Goal: Task Accomplishment & Management: Complete application form

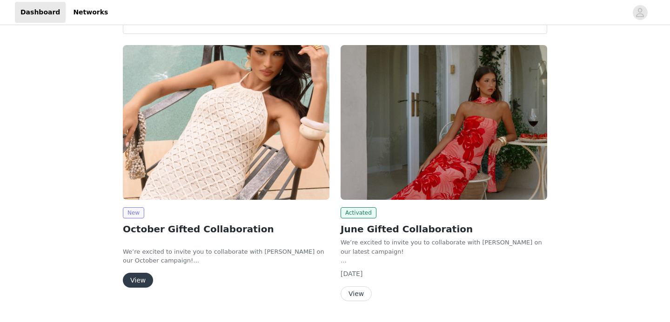
scroll to position [44, 0]
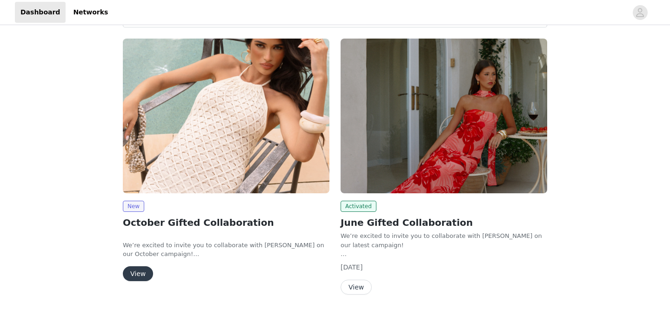
click at [139, 270] on button "View" at bounding box center [138, 274] width 30 height 15
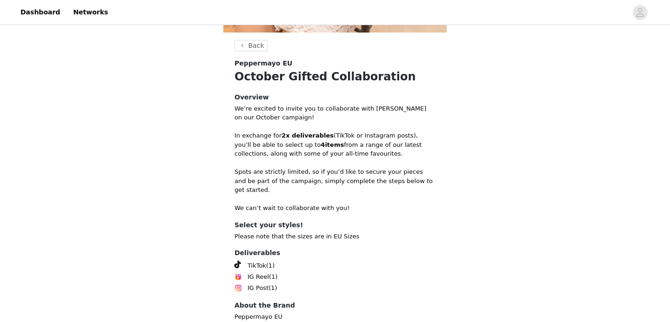
scroll to position [291, 0]
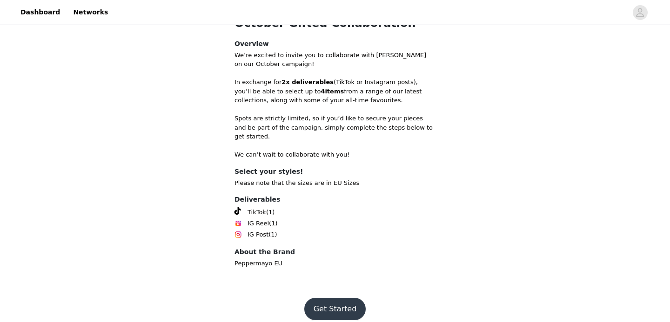
click at [342, 298] on button "Get Started" at bounding box center [335, 309] width 62 height 22
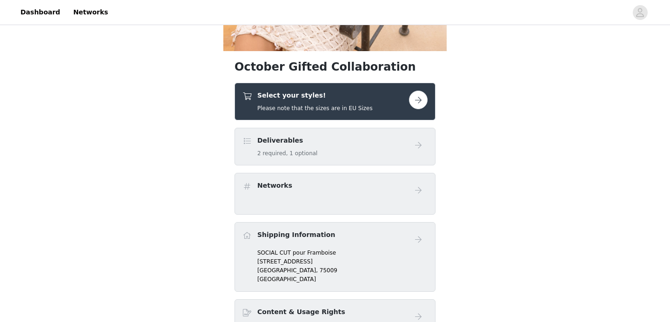
scroll to position [225, 0]
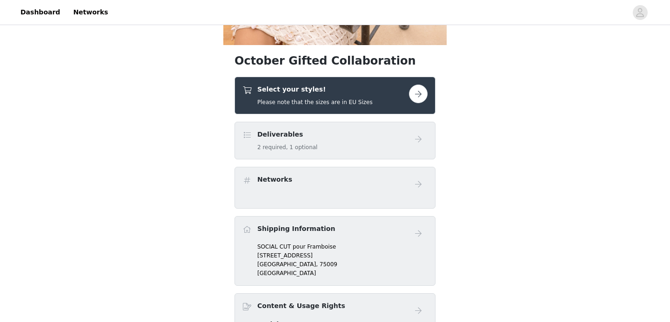
click at [311, 102] on h5 "Please note that the sizes are in EU Sizes" at bounding box center [314, 102] width 115 height 8
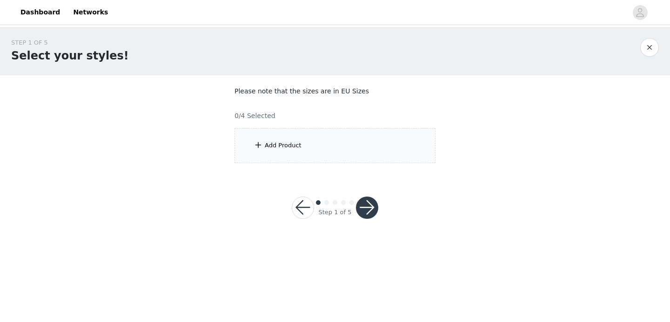
click at [264, 148] on div "Add Product" at bounding box center [334, 145] width 201 height 35
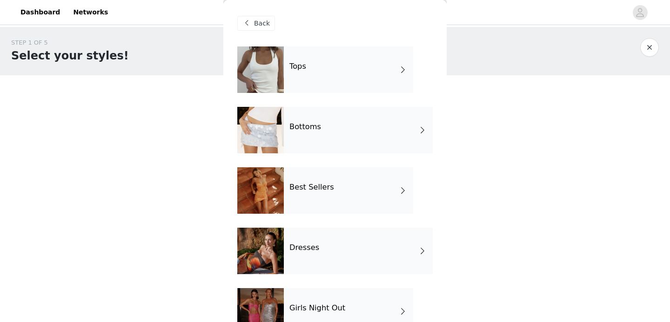
click at [301, 76] on div "Tops" at bounding box center [348, 70] width 129 height 47
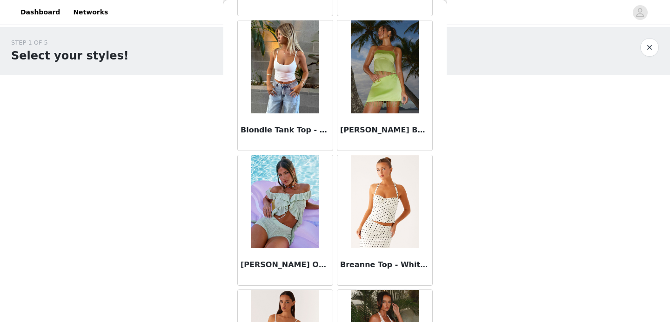
scroll to position [1101, 0]
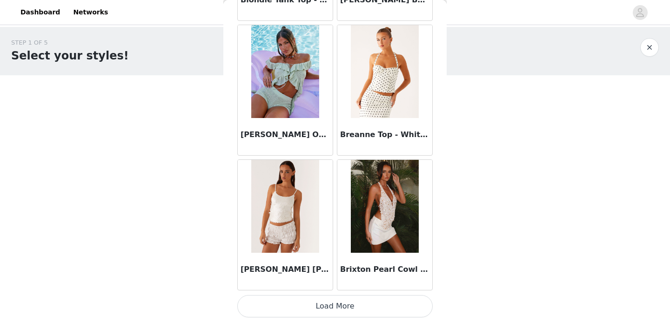
click at [354, 304] on button "Load More" at bounding box center [334, 306] width 195 height 22
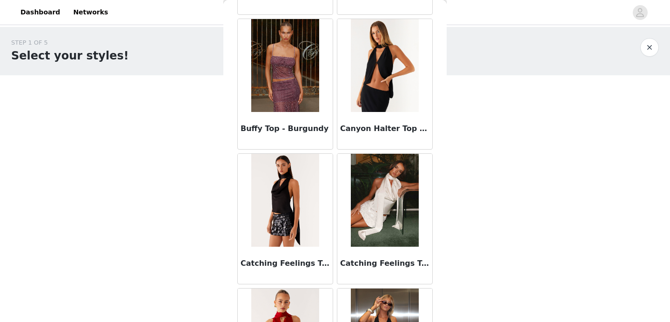
scroll to position [1373, 0]
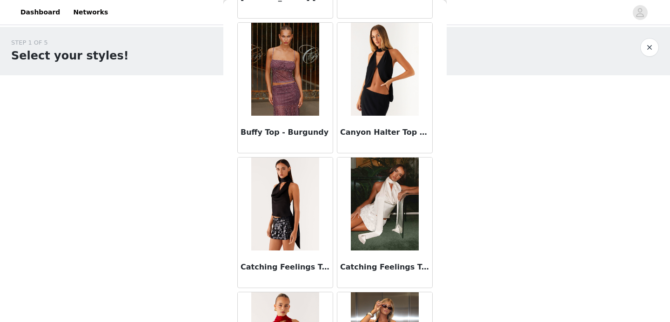
click at [390, 78] on img at bounding box center [384, 69] width 67 height 93
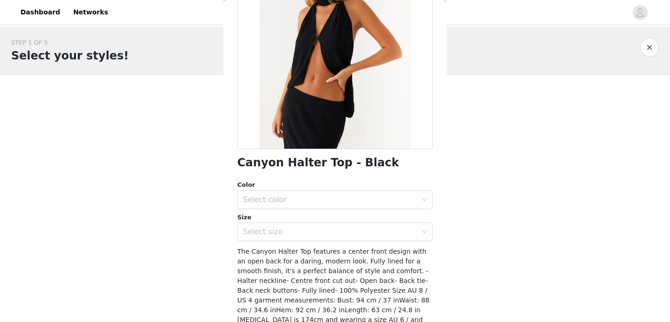
scroll to position [121, 0]
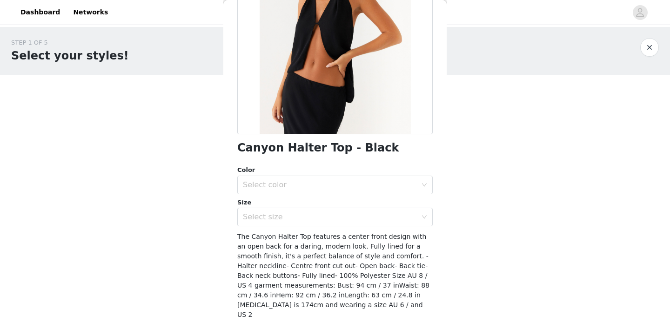
click at [291, 150] on h1 "Canyon Halter Top - Black" at bounding box center [317, 148] width 161 height 13
copy div "Canyon Halter Top - Black"
click at [161, 75] on div "STEP 1 OF 5 Select your styles! Please note that the sizes are in EU Sizes 0/4 …" at bounding box center [335, 100] width 670 height 147
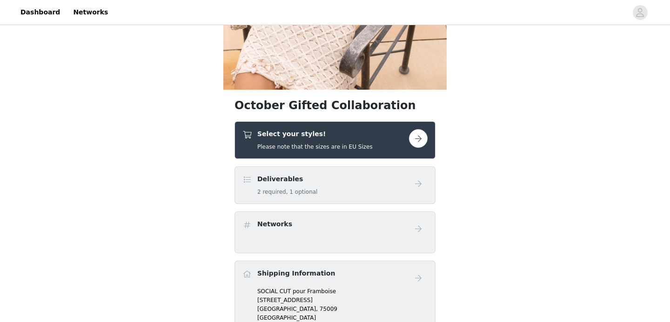
scroll to position [180, 0]
click at [431, 141] on div "Select your styles! Please note that the sizes are in EU Sizes" at bounding box center [334, 140] width 201 height 38
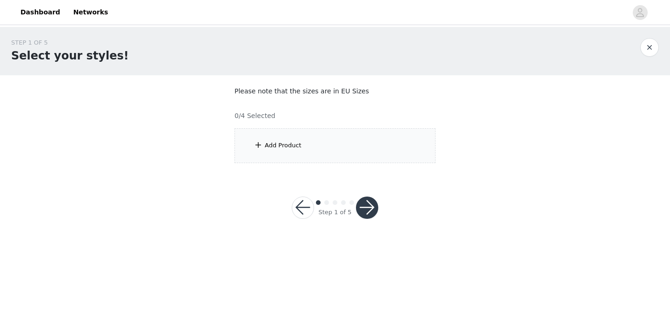
click at [299, 145] on div "Add Product" at bounding box center [283, 145] width 37 height 9
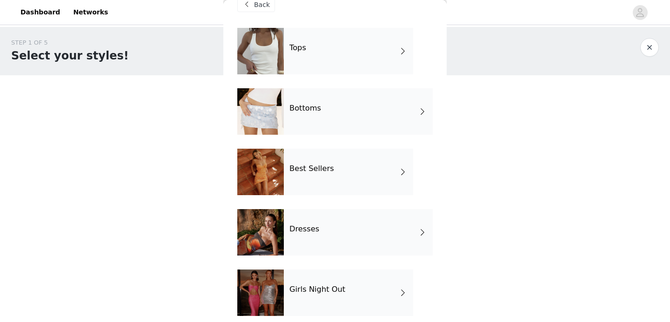
scroll to position [6, 0]
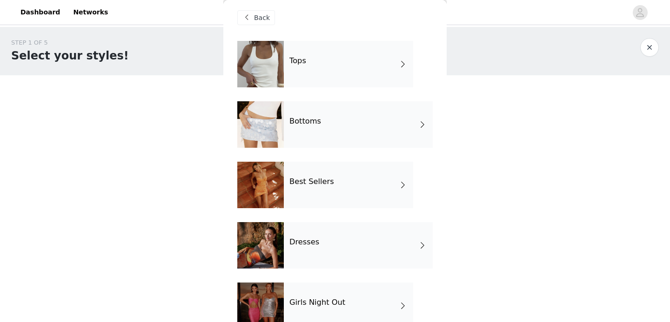
click at [359, 69] on div "Tops" at bounding box center [348, 64] width 129 height 47
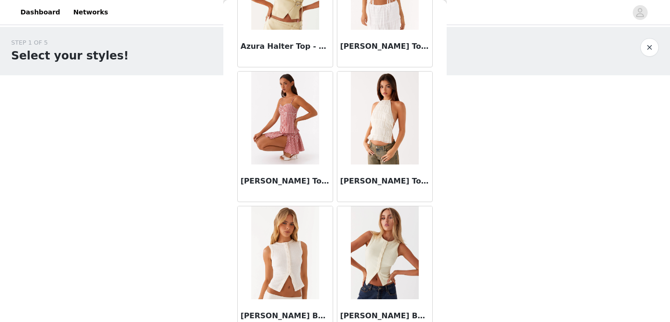
scroll to position [756, 0]
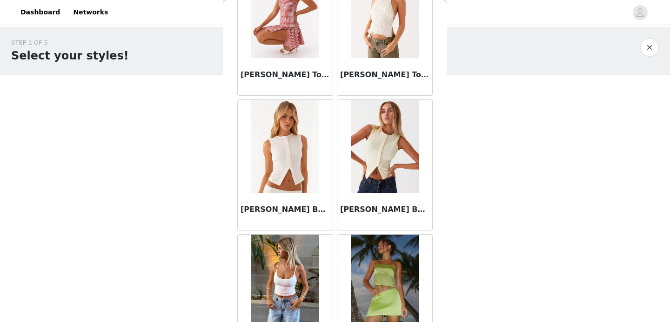
click at [292, 210] on h3 "[PERSON_NAME] Buttoned Tank Top - Ivory" at bounding box center [284, 209] width 89 height 11
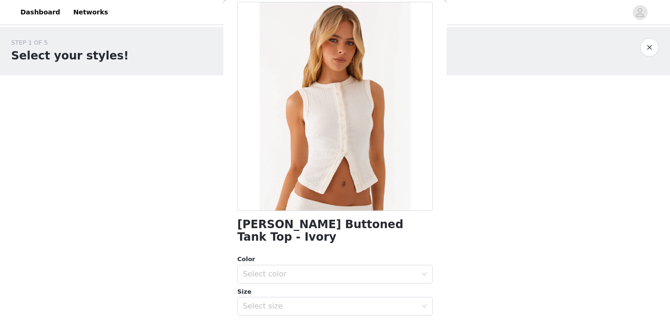
scroll to position [46, 0]
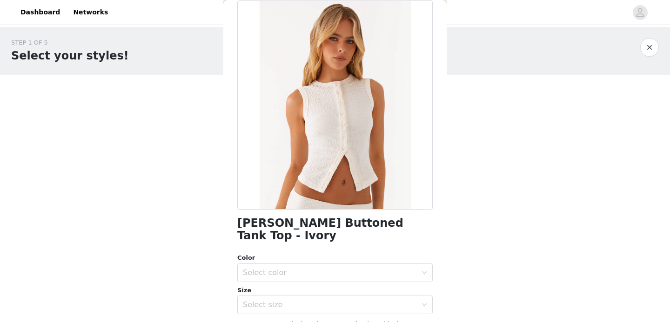
click at [264, 223] on h1 "[PERSON_NAME] Buttoned Tank Top - Ivory" at bounding box center [334, 229] width 195 height 25
click at [265, 223] on h1 "[PERSON_NAME] Buttoned Tank Top - Ivory" at bounding box center [334, 229] width 195 height 25
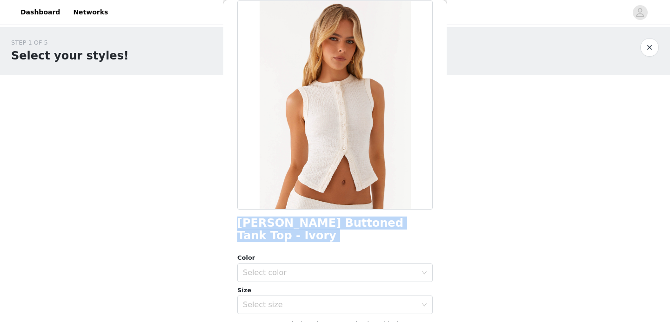
click at [265, 223] on h1 "[PERSON_NAME] Buttoned Tank Top - Ivory" at bounding box center [334, 229] width 195 height 25
copy div "[PERSON_NAME] Buttoned Tank Top - Ivory"
click at [443, 199] on div "Back [PERSON_NAME] Buttoned Tank Top - Ivory Color Select color Size Select siz…" at bounding box center [334, 161] width 223 height 322
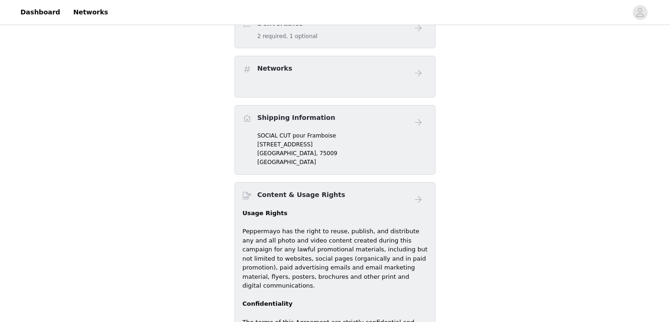
scroll to position [266, 0]
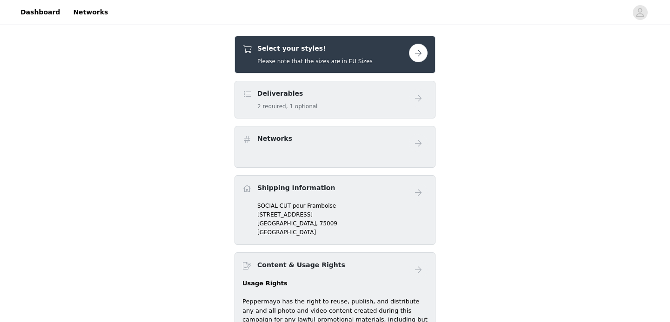
click at [282, 61] on h5 "Please note that the sizes are in EU Sizes" at bounding box center [314, 61] width 115 height 8
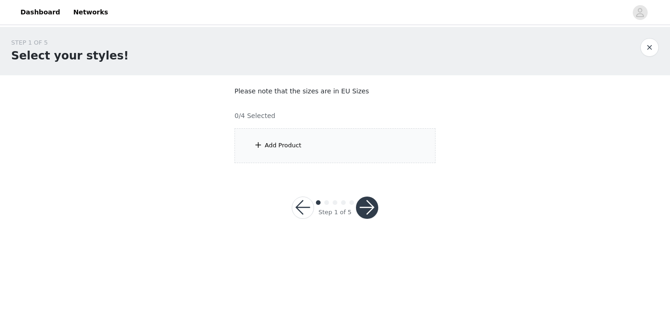
click at [278, 134] on div "Add Product" at bounding box center [334, 145] width 201 height 35
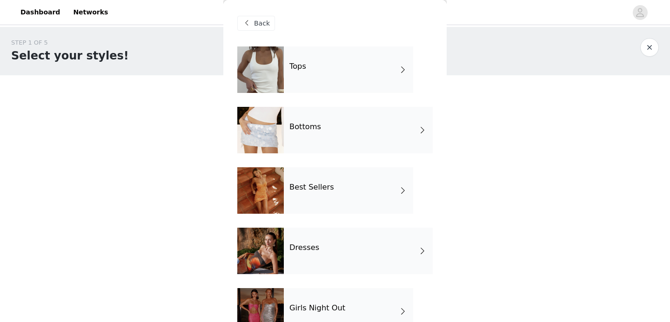
click at [282, 69] on div at bounding box center [260, 70] width 47 height 47
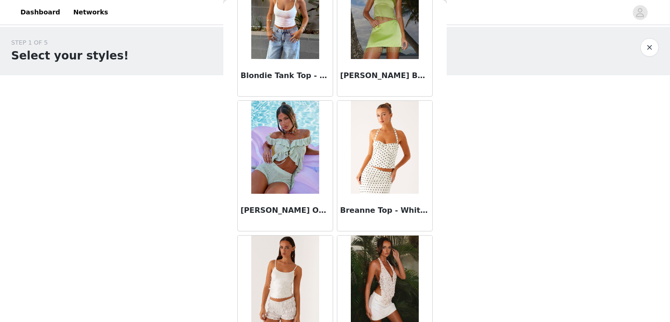
scroll to position [1101, 0]
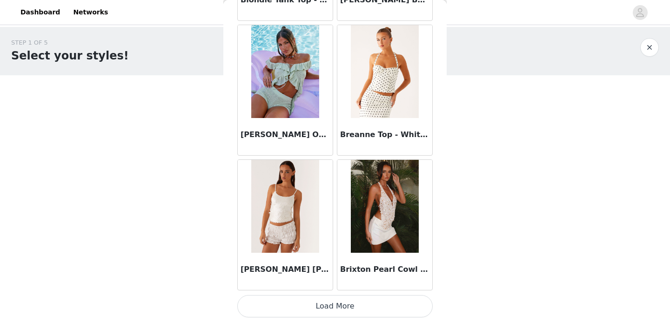
click at [342, 307] on button "Load More" at bounding box center [334, 306] width 195 height 22
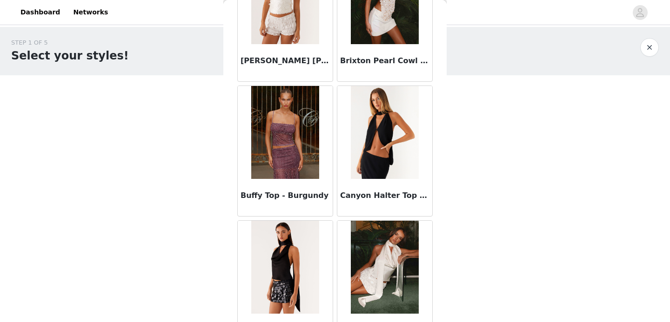
scroll to position [1313, 0]
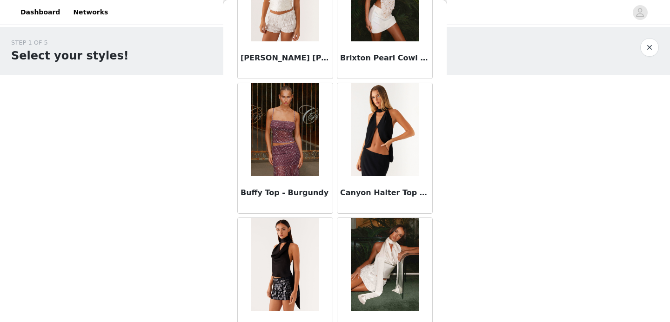
click at [280, 136] on img at bounding box center [284, 129] width 67 height 93
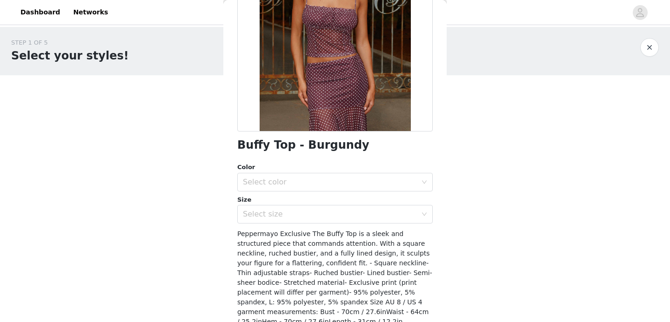
scroll to position [146, 0]
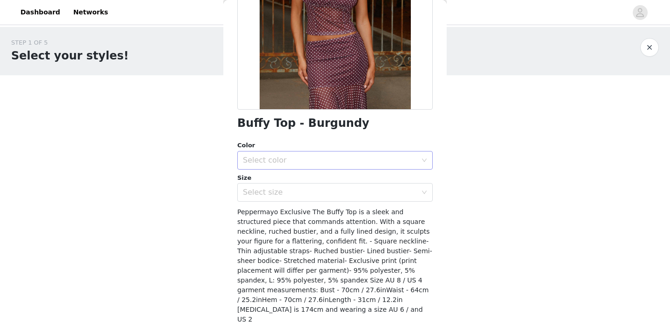
click at [308, 163] on div "Select color" at bounding box center [330, 160] width 174 height 9
click at [294, 178] on li "Burgundy" at bounding box center [334, 181] width 195 height 15
click at [287, 193] on div "Select size" at bounding box center [330, 192] width 174 height 9
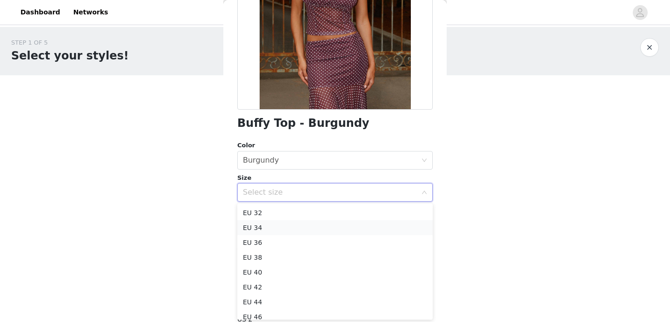
click at [271, 226] on li "EU 34" at bounding box center [334, 227] width 195 height 15
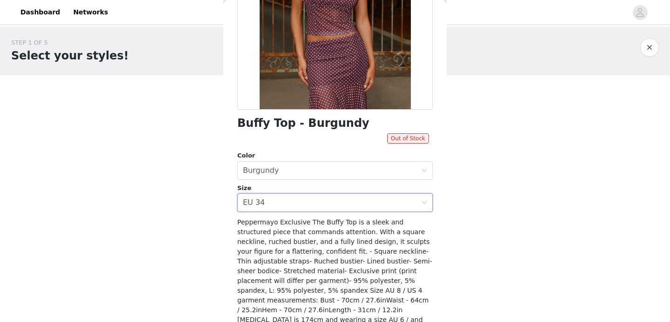
scroll to position [188, 0]
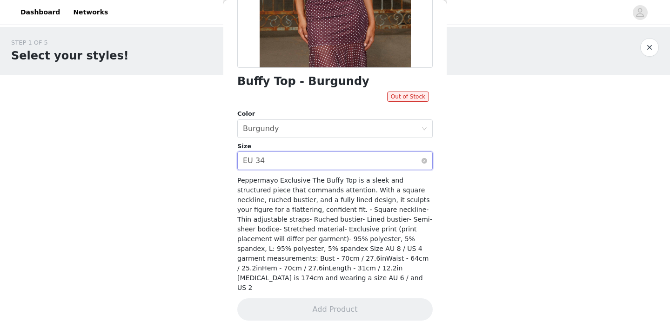
click at [339, 162] on div "Select size EU 34" at bounding box center [332, 161] width 178 height 18
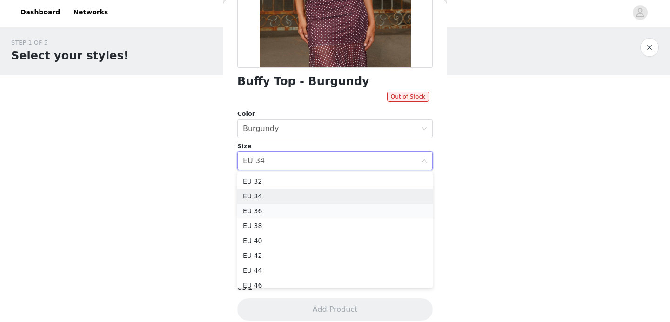
click at [282, 213] on li "EU 36" at bounding box center [334, 211] width 195 height 15
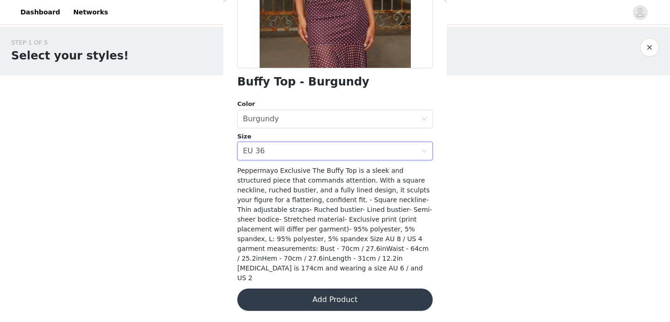
scroll to position [178, 0]
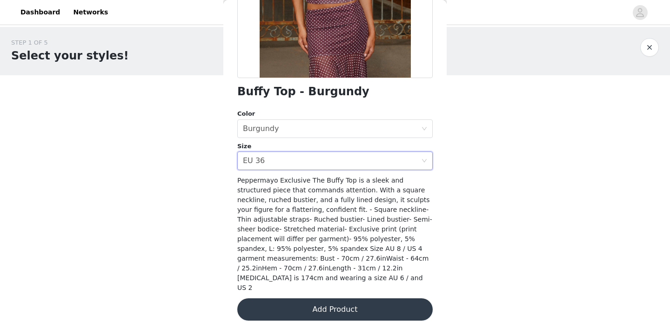
click at [361, 305] on button "Add Product" at bounding box center [334, 310] width 195 height 22
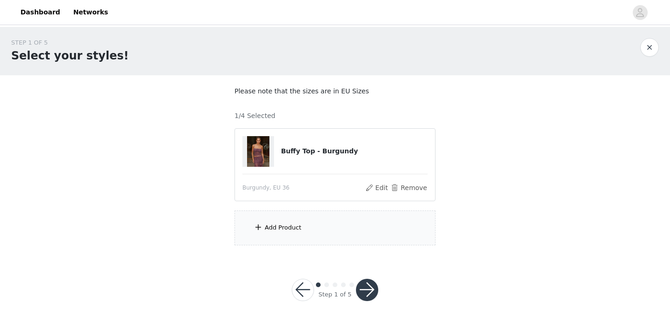
click at [284, 227] on div "Add Product" at bounding box center [283, 227] width 37 height 9
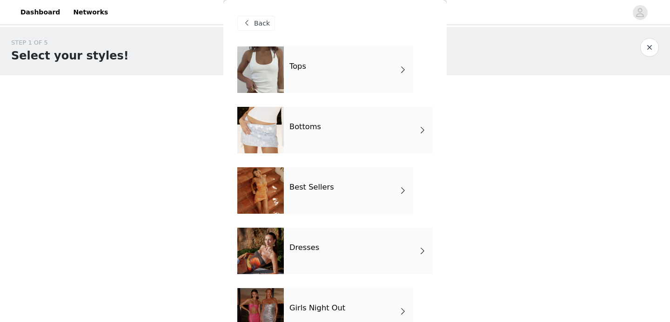
scroll to position [1, 0]
click at [305, 130] on h4 "Bottoms" at bounding box center [305, 127] width 32 height 8
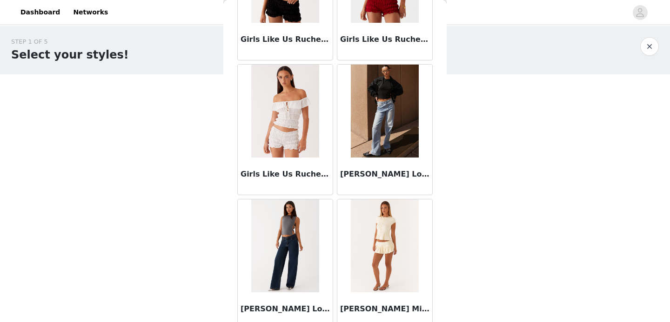
scroll to position [1101, 0]
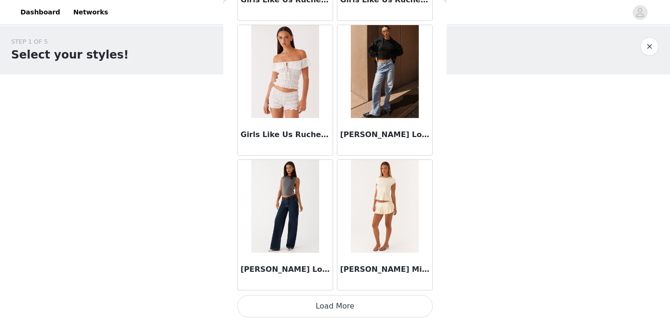
click at [335, 302] on button "Load More" at bounding box center [334, 306] width 195 height 22
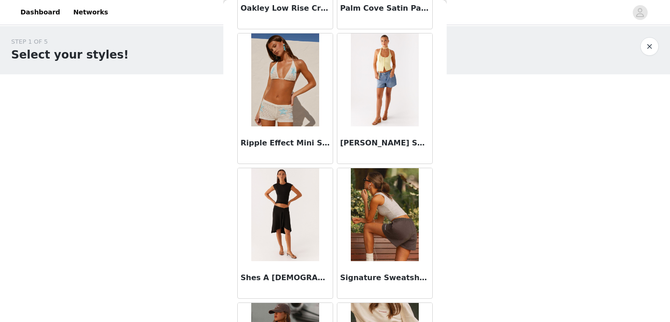
scroll to position [2178, 0]
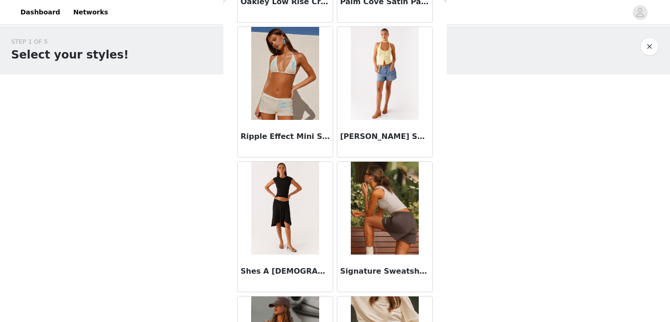
click at [287, 266] on h3 "Shes A [DEMOGRAPHIC_DATA] Midi Skirt - Black" at bounding box center [284, 271] width 89 height 11
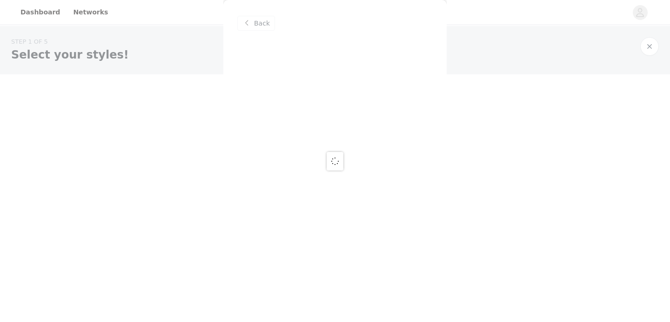
scroll to position [0, 0]
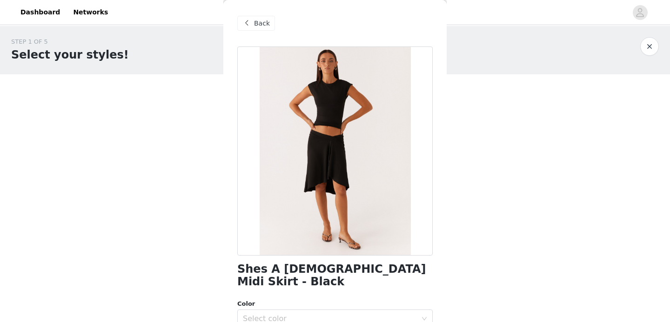
click at [269, 269] on h1 "Shes A [DEMOGRAPHIC_DATA] Midi Skirt - Black" at bounding box center [334, 275] width 195 height 25
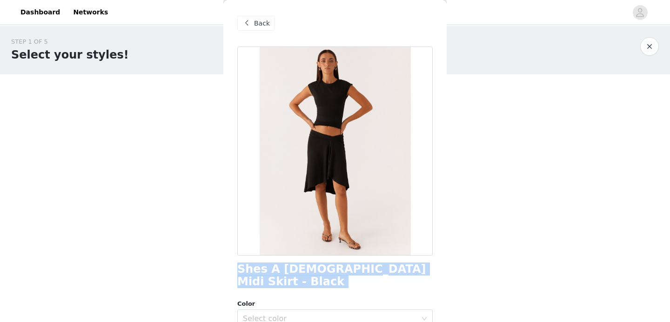
click at [269, 269] on h1 "Shes A [DEMOGRAPHIC_DATA] Midi Skirt - Black" at bounding box center [334, 275] width 195 height 25
copy div "Shes A [DEMOGRAPHIC_DATA] Midi Skirt - Black"
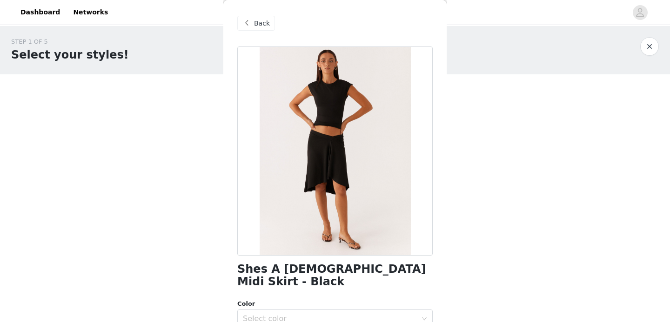
click at [461, 282] on div "STEP 1 OF 5 Select your styles! Please note that the sizes are in EU Sizes 1/4 …" at bounding box center [335, 174] width 670 height 297
click at [370, 311] on div "Select color" at bounding box center [332, 319] width 178 height 18
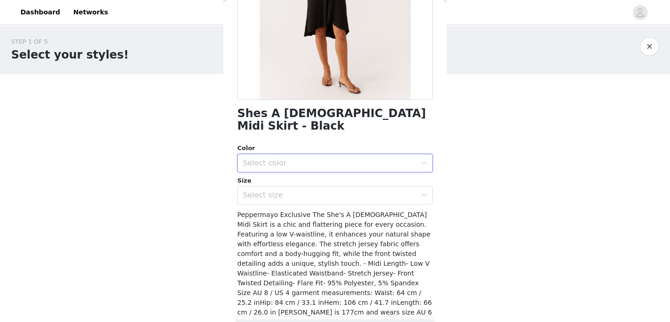
scroll to position [168, 0]
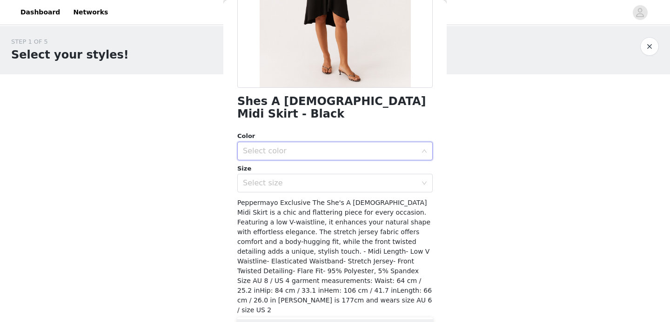
click at [262, 147] on div "Select color" at bounding box center [330, 151] width 174 height 9
click at [258, 147] on div "Select color" at bounding box center [330, 151] width 174 height 9
click at [264, 156] on li "Black" at bounding box center [334, 159] width 195 height 15
click at [275, 176] on div "Select size" at bounding box center [332, 183] width 178 height 18
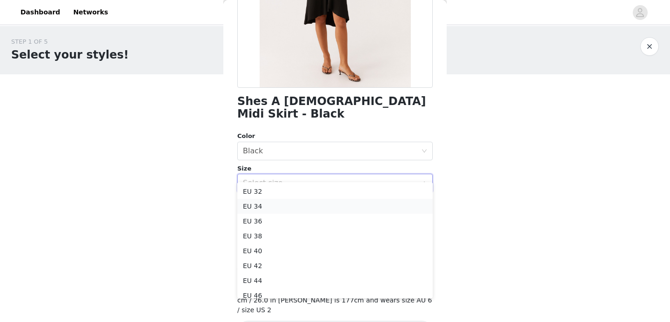
click at [283, 206] on li "EU 34" at bounding box center [334, 206] width 195 height 15
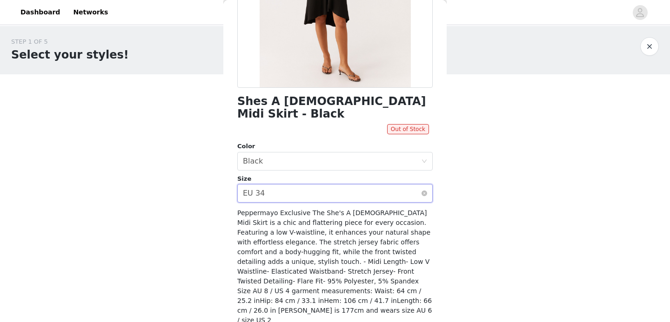
click at [293, 185] on div "Select size EU 34" at bounding box center [332, 194] width 178 height 18
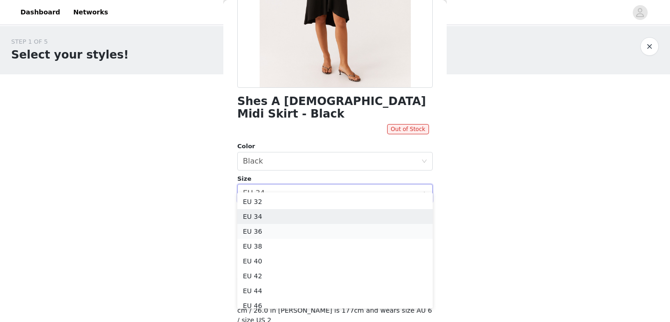
click at [275, 234] on li "EU 36" at bounding box center [334, 231] width 195 height 15
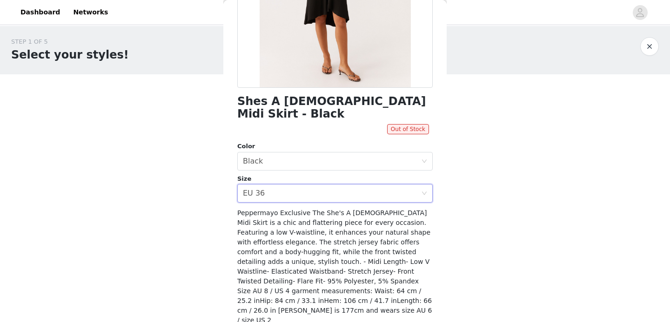
click at [649, 45] on button "button" at bounding box center [649, 46] width 19 height 19
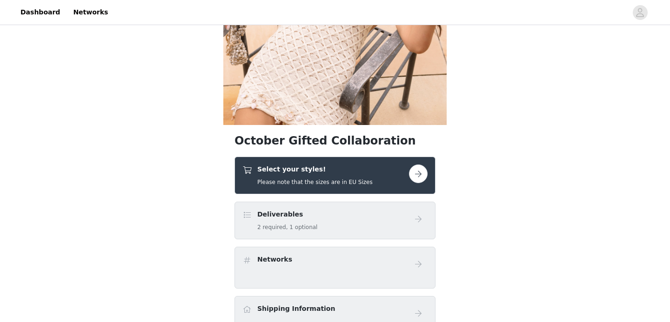
scroll to position [145, 0]
click at [420, 175] on button "button" at bounding box center [418, 173] width 19 height 19
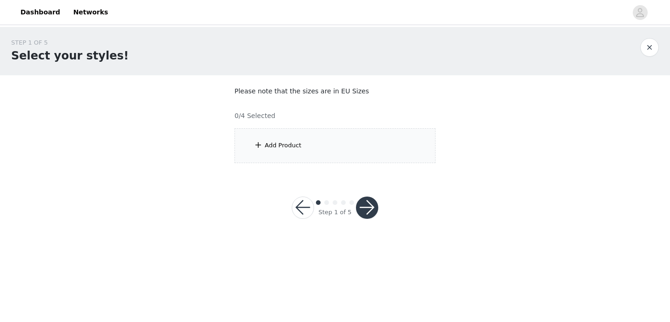
click at [293, 152] on div "Add Product" at bounding box center [334, 145] width 201 height 35
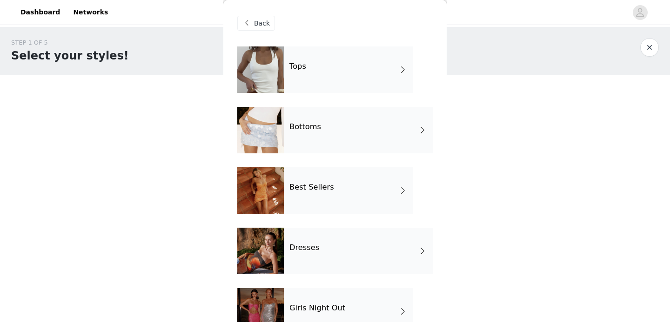
click at [269, 64] on div at bounding box center [260, 70] width 47 height 47
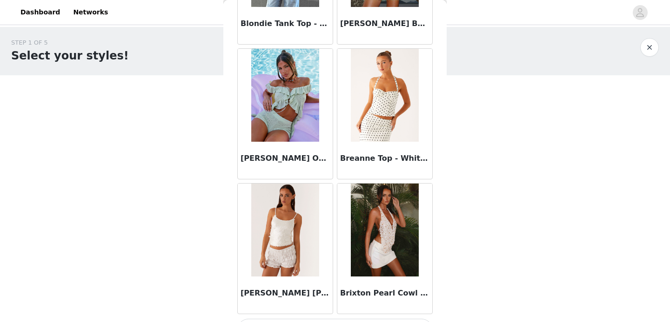
scroll to position [1101, 0]
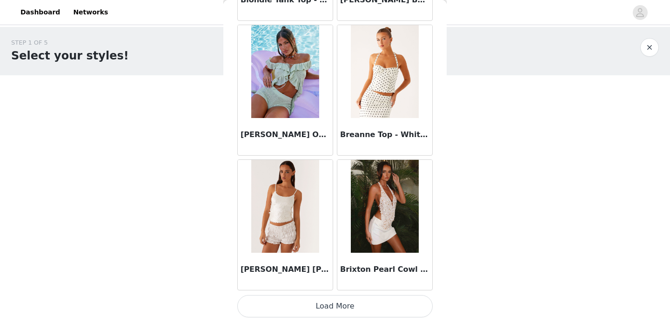
click at [347, 303] on button "Load More" at bounding box center [334, 306] width 195 height 22
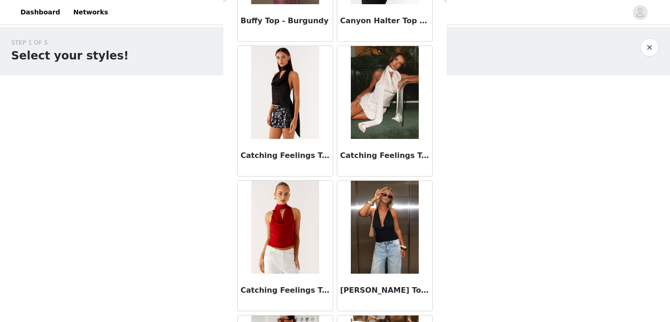
scroll to position [1420, 0]
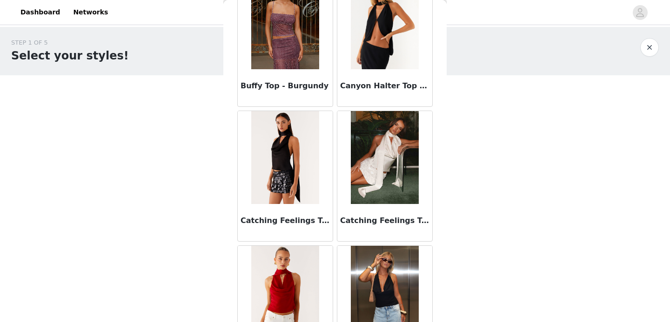
click at [273, 80] on div "Buffy Top - Burgundy" at bounding box center [285, 87] width 95 height 37
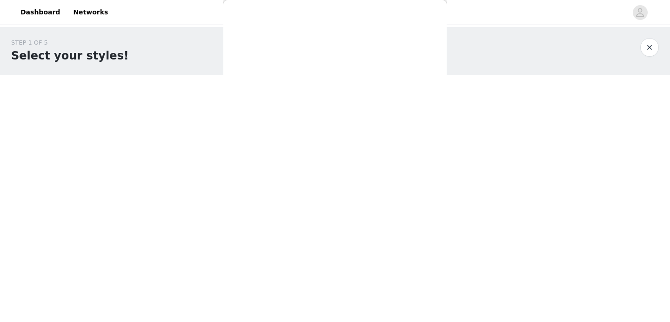
scroll to position [178, 0]
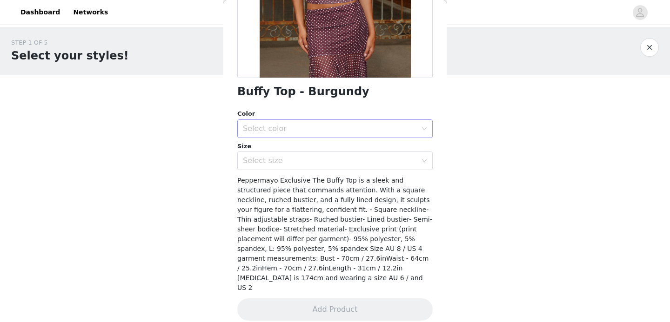
click at [301, 129] on div "Select color" at bounding box center [330, 128] width 174 height 9
click at [288, 150] on li "Burgundy" at bounding box center [334, 149] width 195 height 15
click at [287, 165] on div "Select size" at bounding box center [330, 160] width 174 height 9
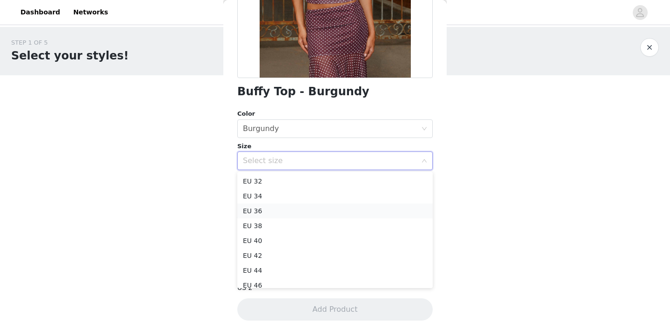
click at [275, 207] on li "EU 36" at bounding box center [334, 211] width 195 height 15
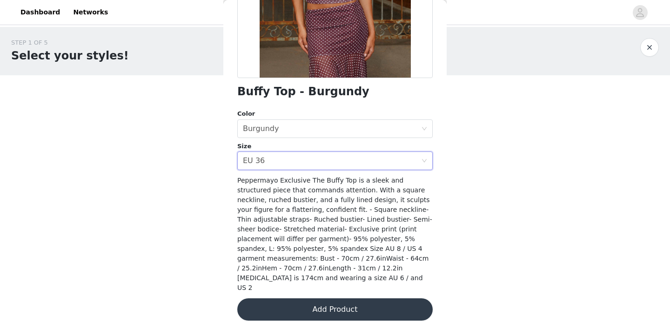
click at [326, 299] on button "Add Product" at bounding box center [334, 310] width 195 height 22
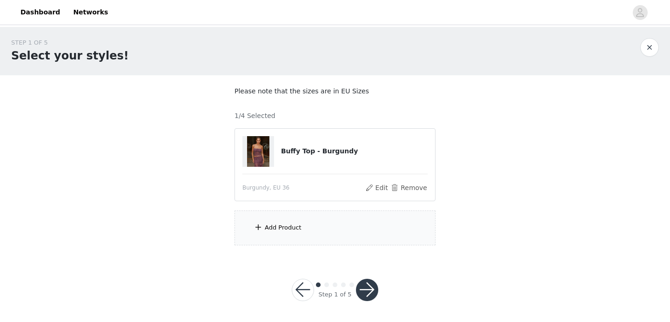
click at [264, 231] on div "Add Product" at bounding box center [334, 228] width 201 height 35
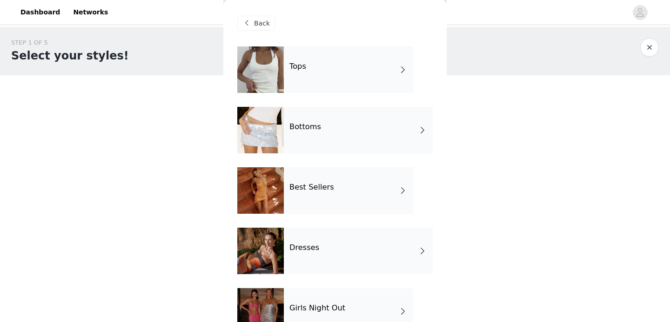
click at [268, 64] on div at bounding box center [260, 70] width 47 height 47
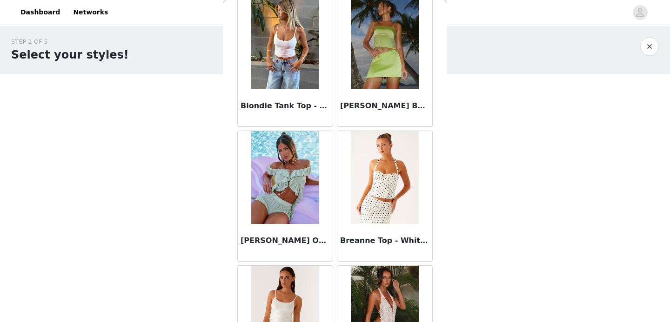
scroll to position [1101, 0]
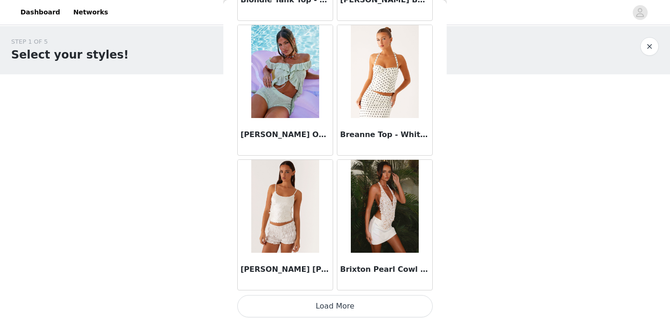
click at [338, 308] on button "Load More" at bounding box center [334, 306] width 195 height 22
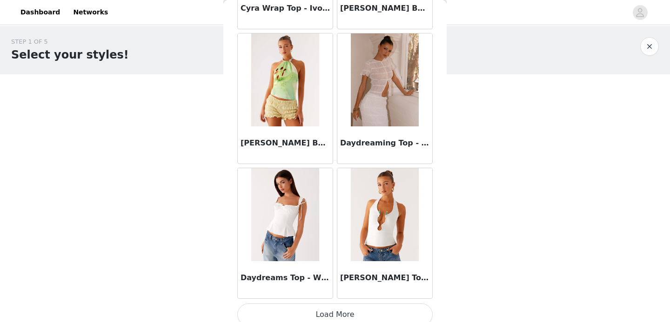
scroll to position [2450, 0]
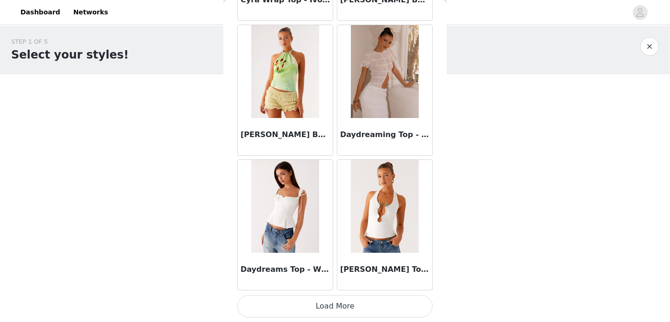
click at [338, 305] on button "Load More" at bounding box center [334, 306] width 195 height 22
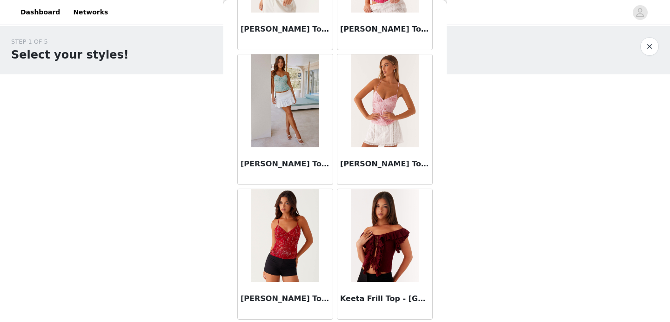
scroll to position [3799, 0]
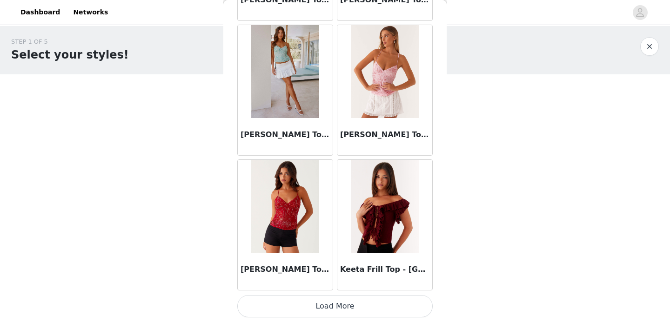
click at [334, 313] on button "Load More" at bounding box center [334, 306] width 195 height 22
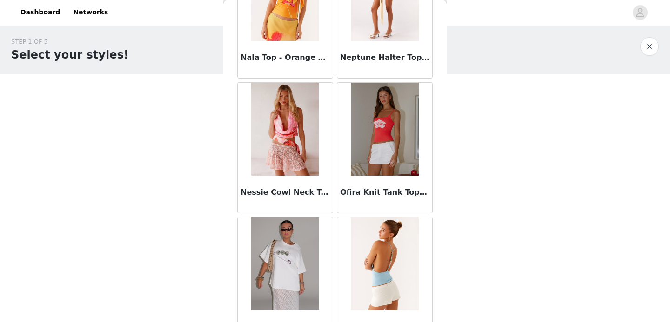
scroll to position [5148, 0]
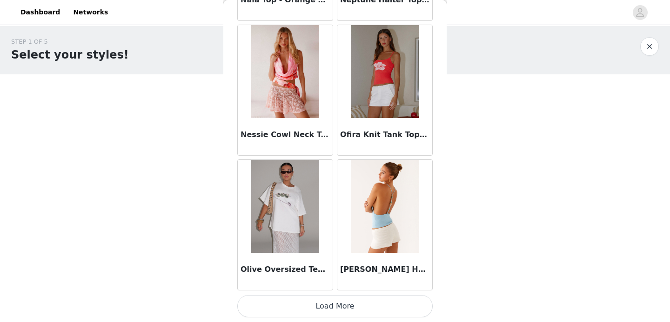
click at [342, 306] on button "Load More" at bounding box center [334, 306] width 195 height 22
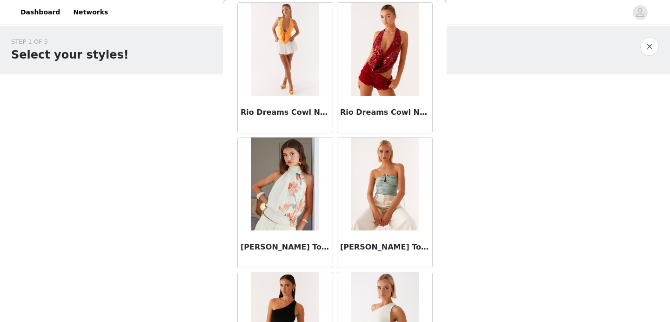
scroll to position [6497, 0]
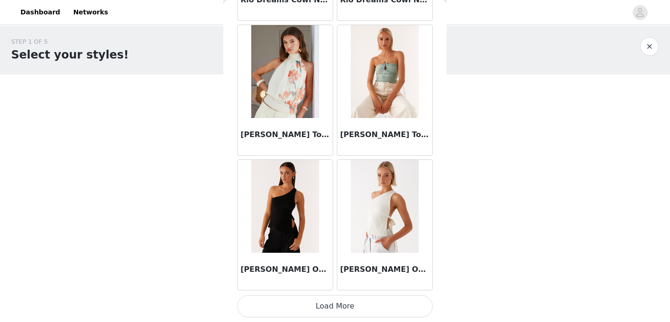
click at [372, 306] on button "Load More" at bounding box center [334, 306] width 195 height 22
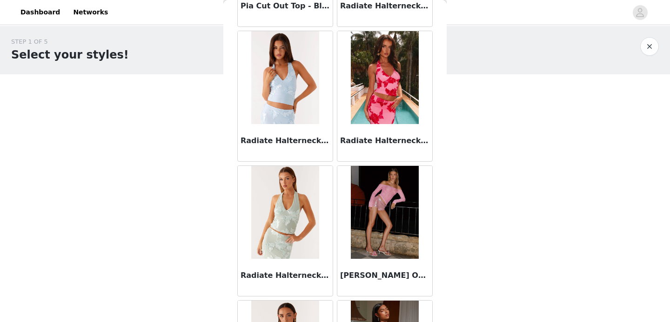
scroll to position [5954, 0]
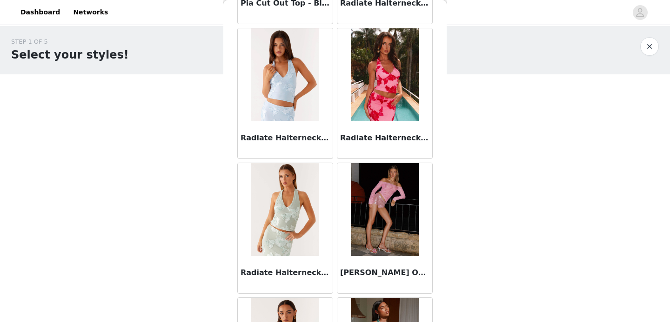
drag, startPoint x: 375, startPoint y: 119, endPoint x: 449, endPoint y: 204, distance: 112.5
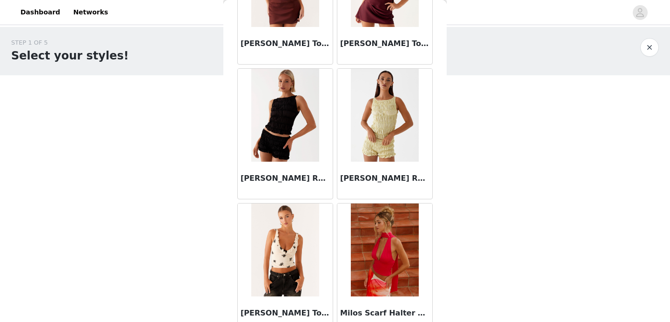
scroll to position [4425, 0]
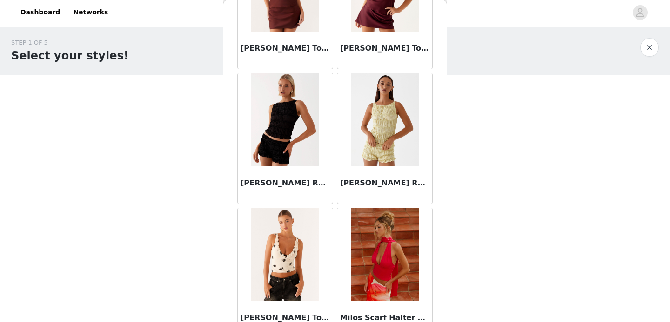
click at [267, 121] on img at bounding box center [284, 119] width 67 height 93
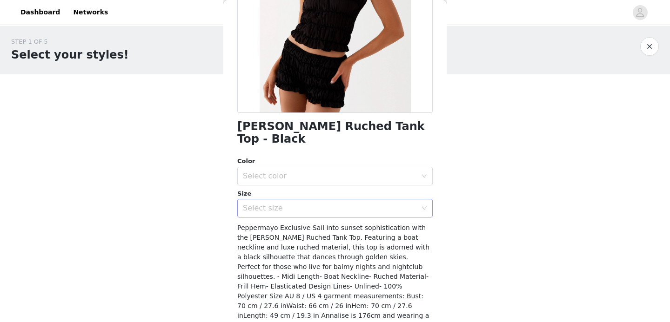
scroll to position [148, 0]
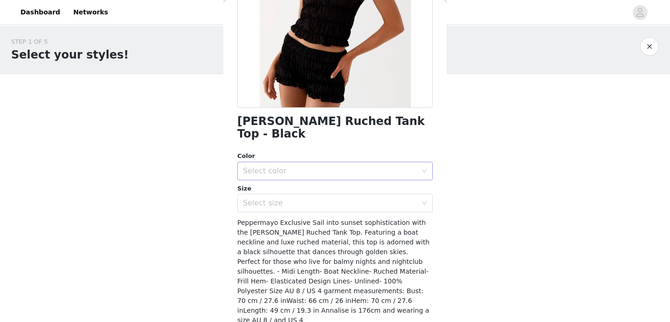
click at [304, 167] on div "Select color" at bounding box center [330, 171] width 174 height 9
click at [289, 186] on li "Black" at bounding box center [334, 179] width 195 height 15
click at [276, 199] on div "Select size" at bounding box center [330, 203] width 174 height 9
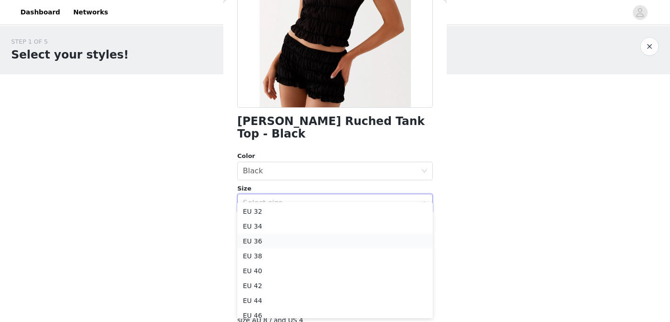
click at [265, 244] on li "EU 36" at bounding box center [334, 241] width 195 height 15
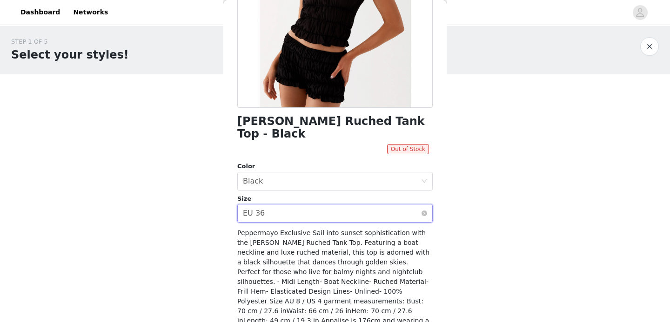
click at [282, 209] on div "Select size EU 36" at bounding box center [332, 214] width 178 height 18
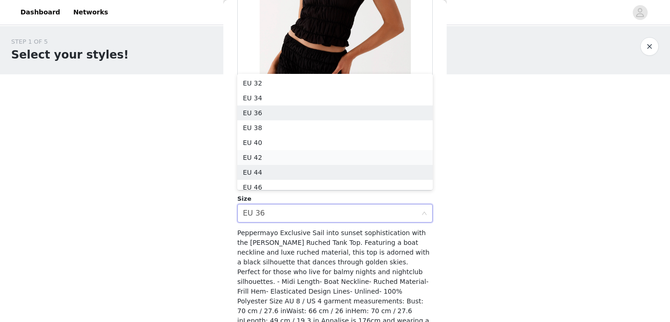
scroll to position [5, 0]
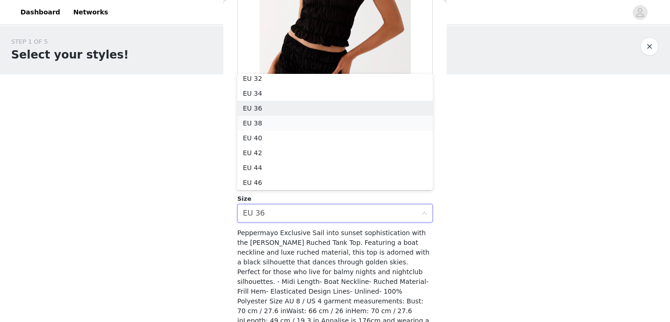
click at [279, 120] on li "EU 38" at bounding box center [334, 123] width 195 height 15
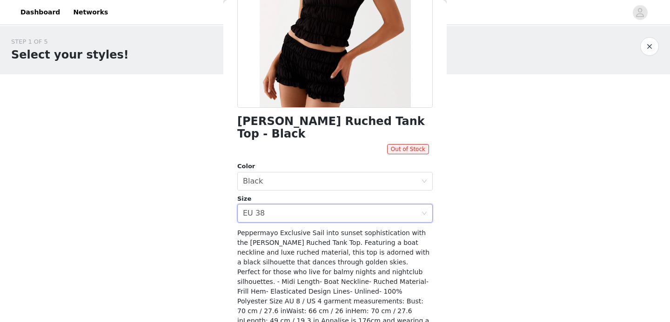
click at [461, 198] on div "STEP 1 OF 5 Select your styles! Please note that the sizes are in EU Sizes 1/4 …" at bounding box center [335, 141] width 670 height 230
click at [382, 205] on div "Select size EU 38" at bounding box center [332, 214] width 178 height 18
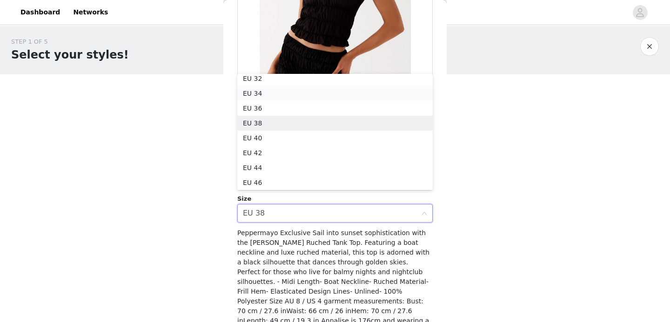
click at [324, 95] on li "EU 34" at bounding box center [334, 93] width 195 height 15
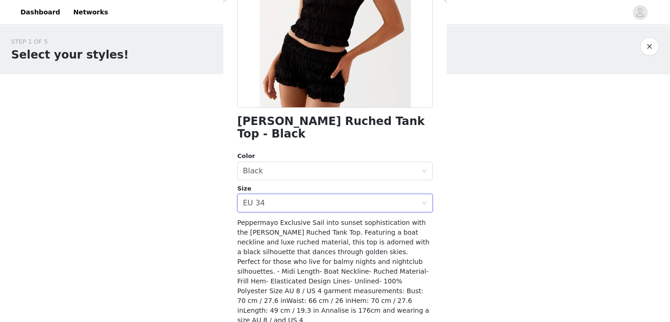
click at [553, 236] on div "STEP 1 OF 5 Select your styles! Please note that the sizes are in EU Sizes 1/4 …" at bounding box center [335, 141] width 670 height 230
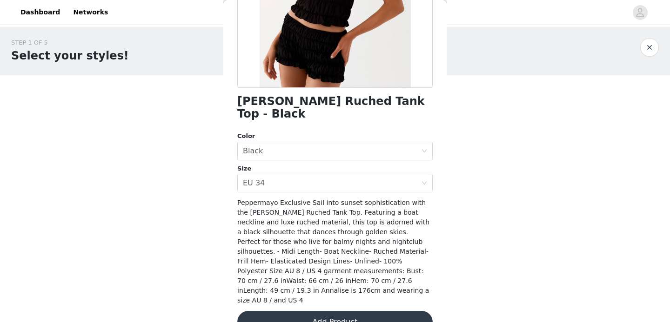
click at [356, 311] on button "Add Product" at bounding box center [334, 322] width 195 height 22
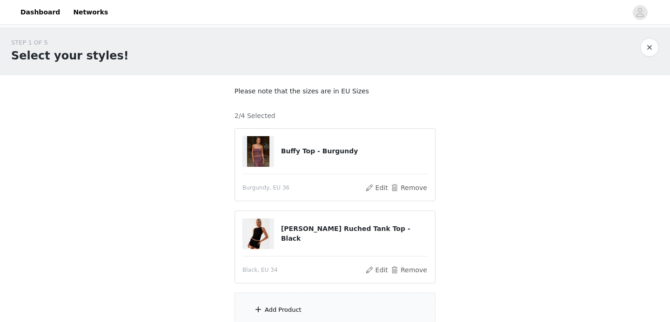
click at [285, 304] on div "Add Product" at bounding box center [334, 310] width 201 height 35
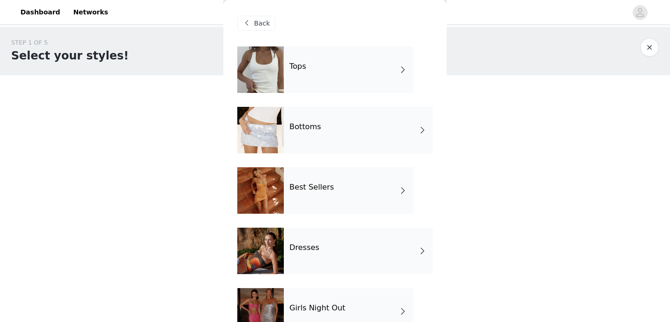
click at [266, 133] on div at bounding box center [260, 130] width 47 height 47
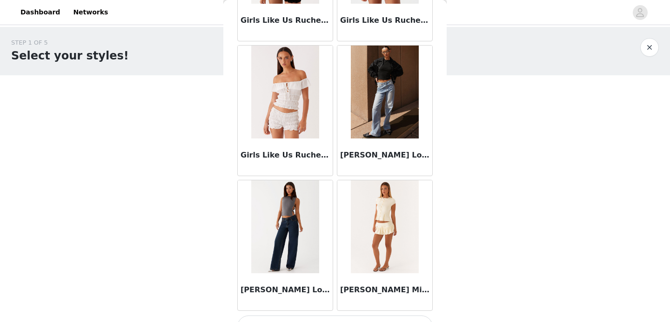
scroll to position [1101, 0]
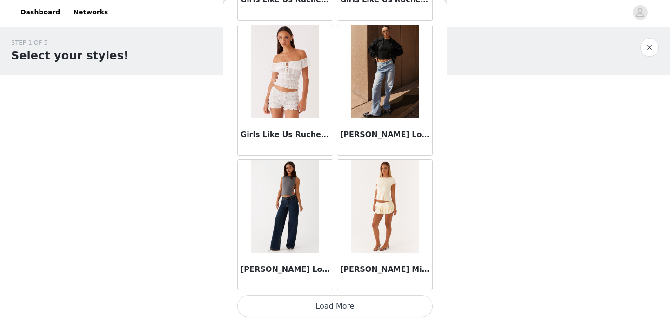
click at [321, 311] on button "Load More" at bounding box center [334, 306] width 195 height 22
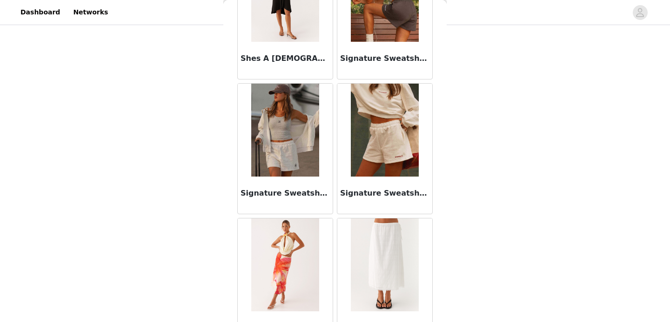
scroll to position [2450, 0]
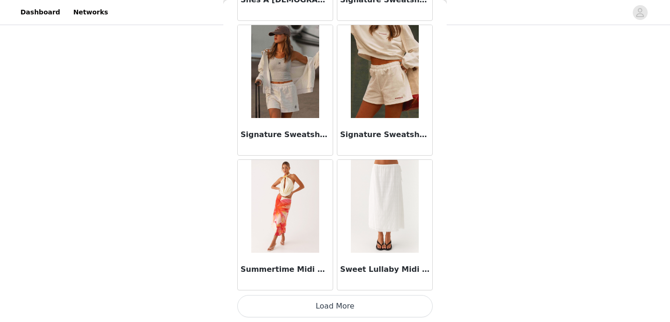
click at [323, 307] on button "Load More" at bounding box center [334, 306] width 195 height 22
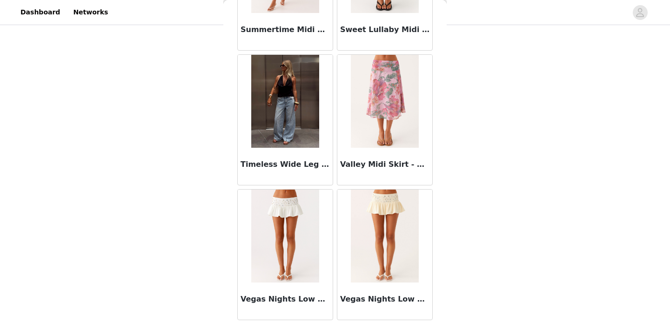
scroll to position [0, 0]
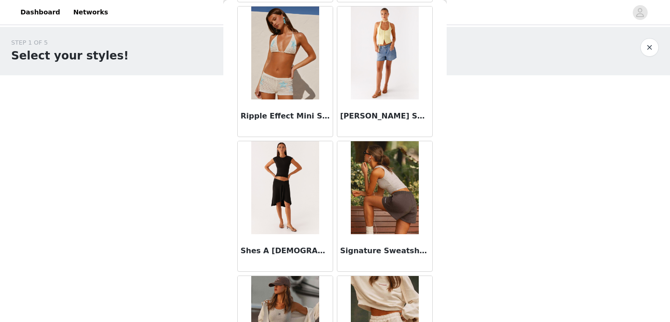
click at [284, 178] on img at bounding box center [284, 187] width 67 height 93
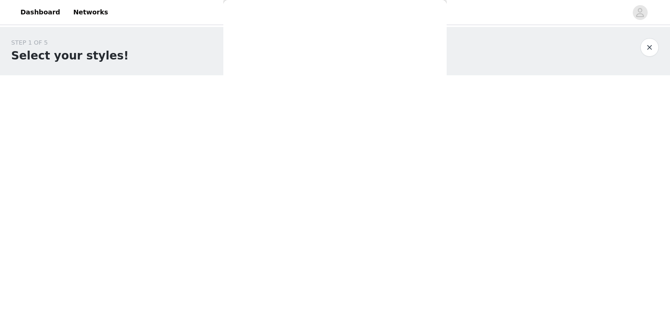
scroll to position [168, 0]
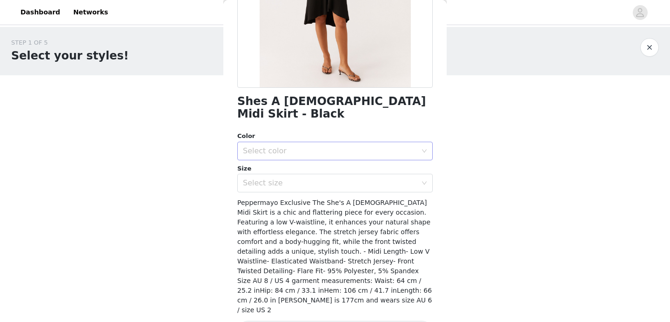
click at [284, 147] on div "Select color" at bounding box center [330, 151] width 174 height 9
click at [276, 161] on li "Black" at bounding box center [334, 159] width 195 height 15
click at [274, 175] on div "Select size" at bounding box center [332, 183] width 178 height 18
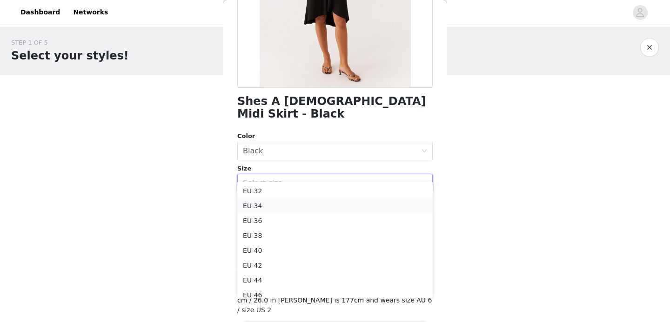
click at [266, 207] on li "EU 34" at bounding box center [334, 206] width 195 height 15
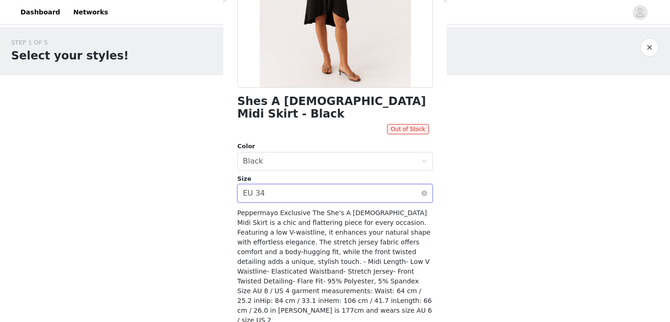
click at [271, 185] on div "Select size EU 34" at bounding box center [332, 194] width 178 height 18
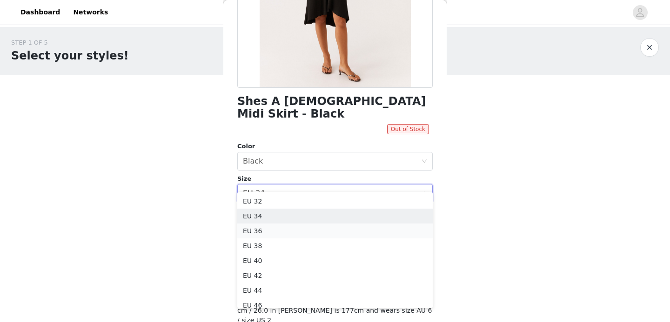
click at [261, 236] on li "EU 36" at bounding box center [334, 231] width 195 height 15
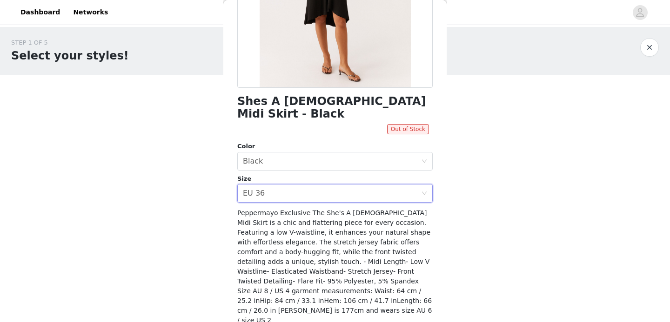
click at [651, 50] on button "button" at bounding box center [649, 47] width 19 height 19
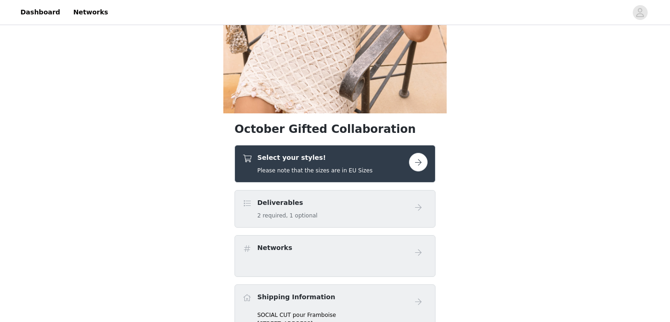
scroll to position [157, 0]
click at [361, 166] on div "Select your styles! Please note that the sizes are in EU Sizes" at bounding box center [314, 164] width 115 height 22
